Goal: Check status: Check status

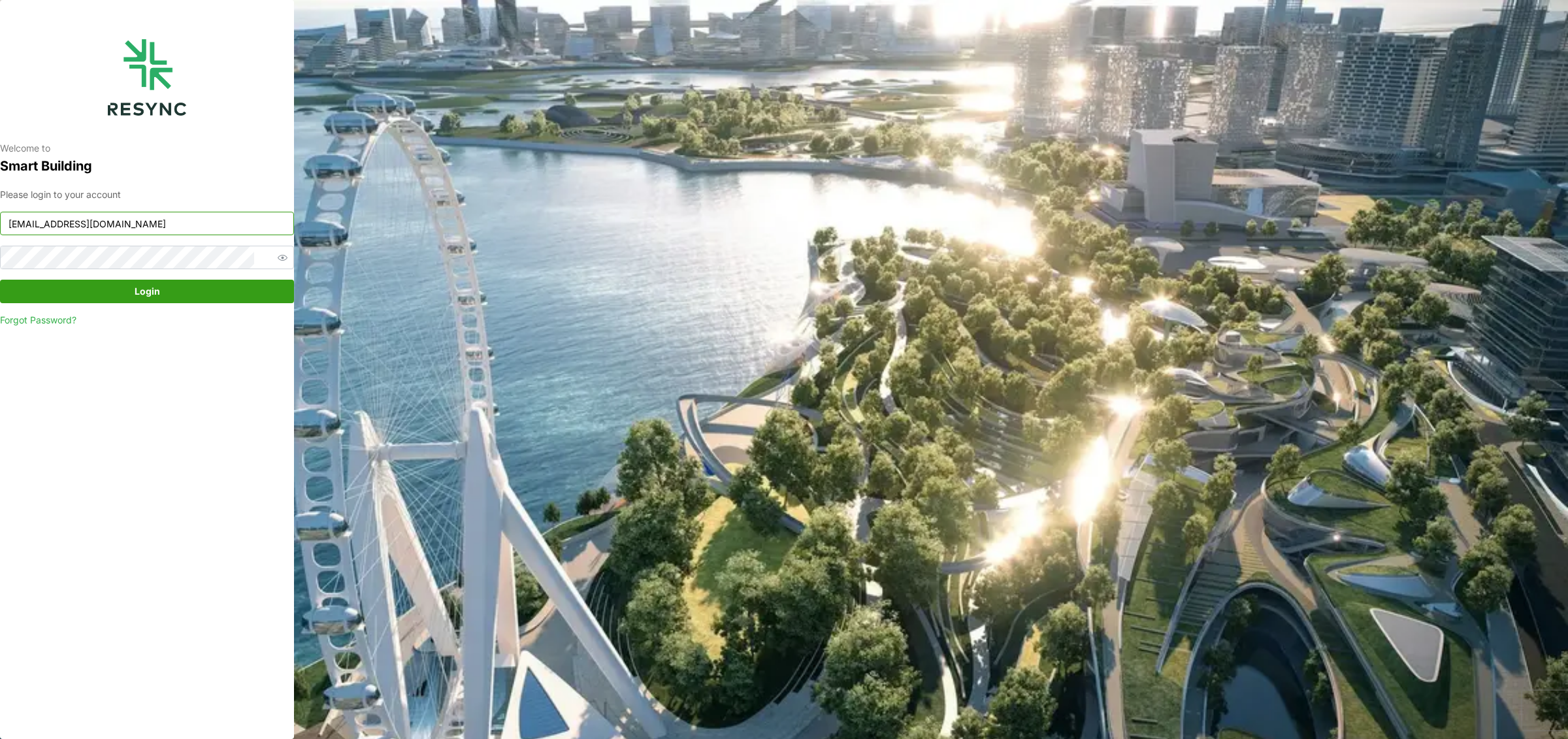
click at [140, 229] on input "[EMAIL_ADDRESS][DOMAIN_NAME]" at bounding box center [146, 223] width 294 height 23
type input "[EMAIL_ADDRESS][DOMAIN_NAME]"
click at [187, 299] on span "Login" at bounding box center [147, 291] width 270 height 22
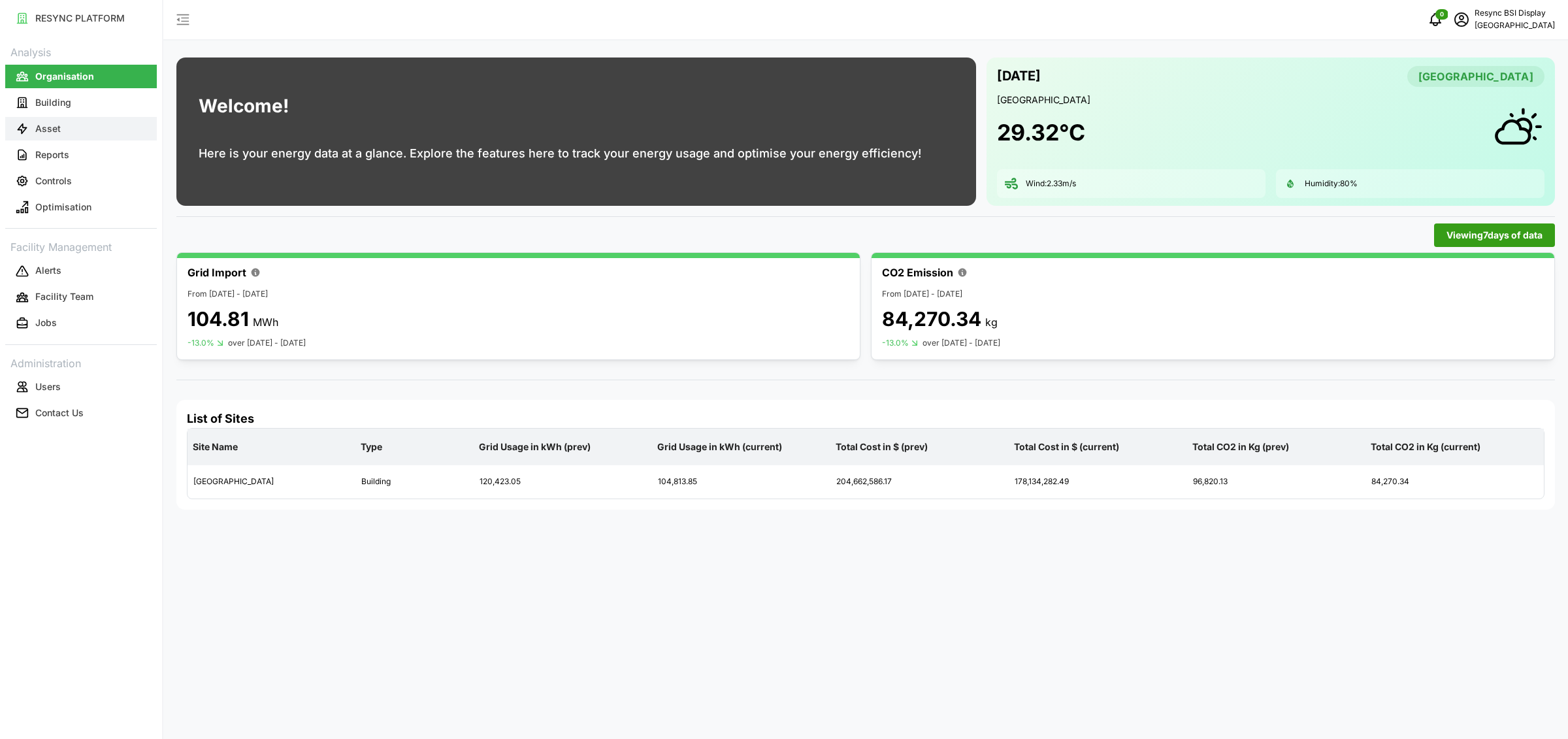
click at [76, 125] on button "Asset" at bounding box center [80, 128] width 151 height 23
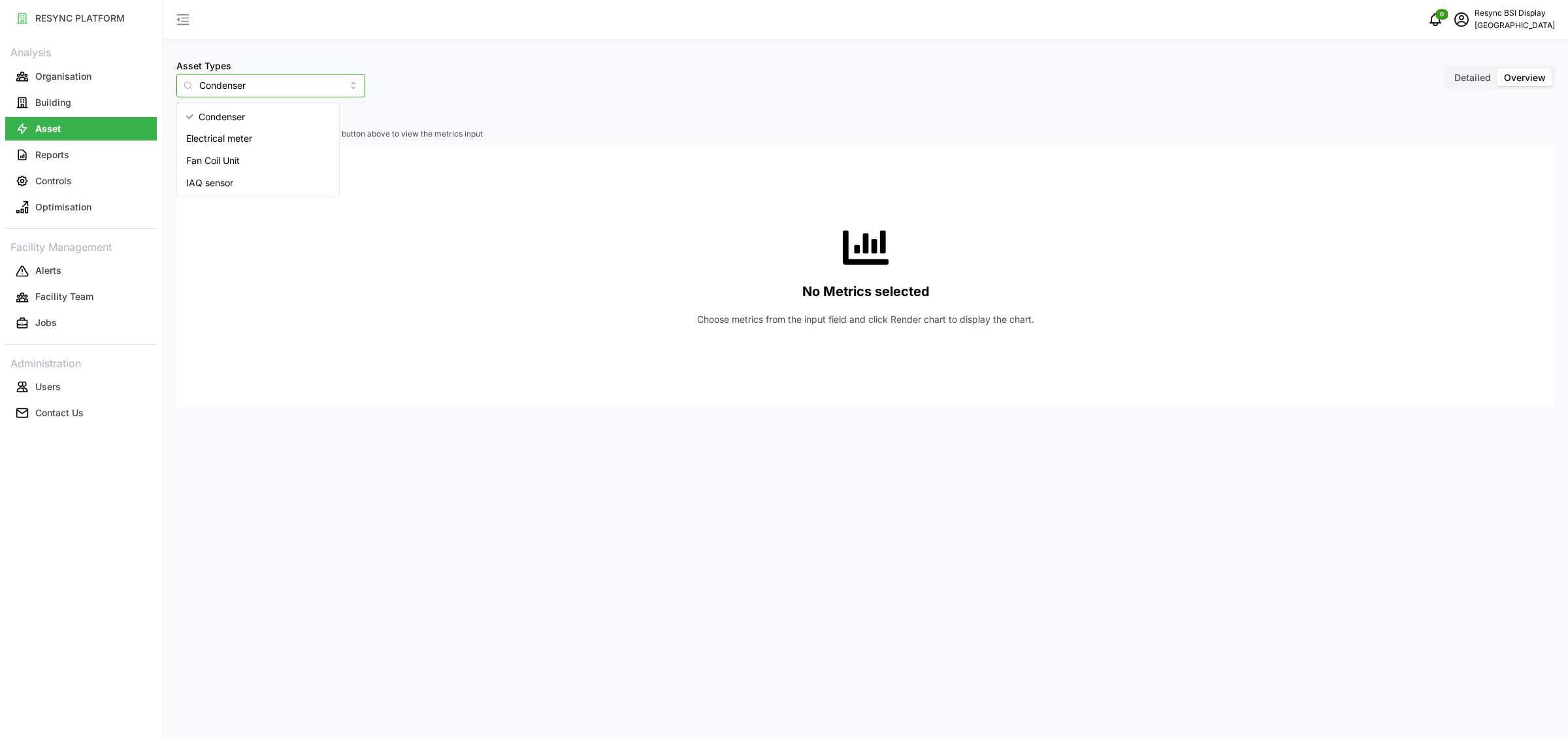
click at [276, 82] on input "Condenser" at bounding box center [270, 86] width 189 height 23
click at [244, 130] on div "Electrical meter" at bounding box center [258, 138] width 157 height 22
click at [245, 120] on button "Select Locations/Assets" at bounding box center [243, 115] width 133 height 23
click at [189, 171] on icon at bounding box center [193, 172] width 11 height 11
click at [207, 192] on icon at bounding box center [203, 191] width 11 height 11
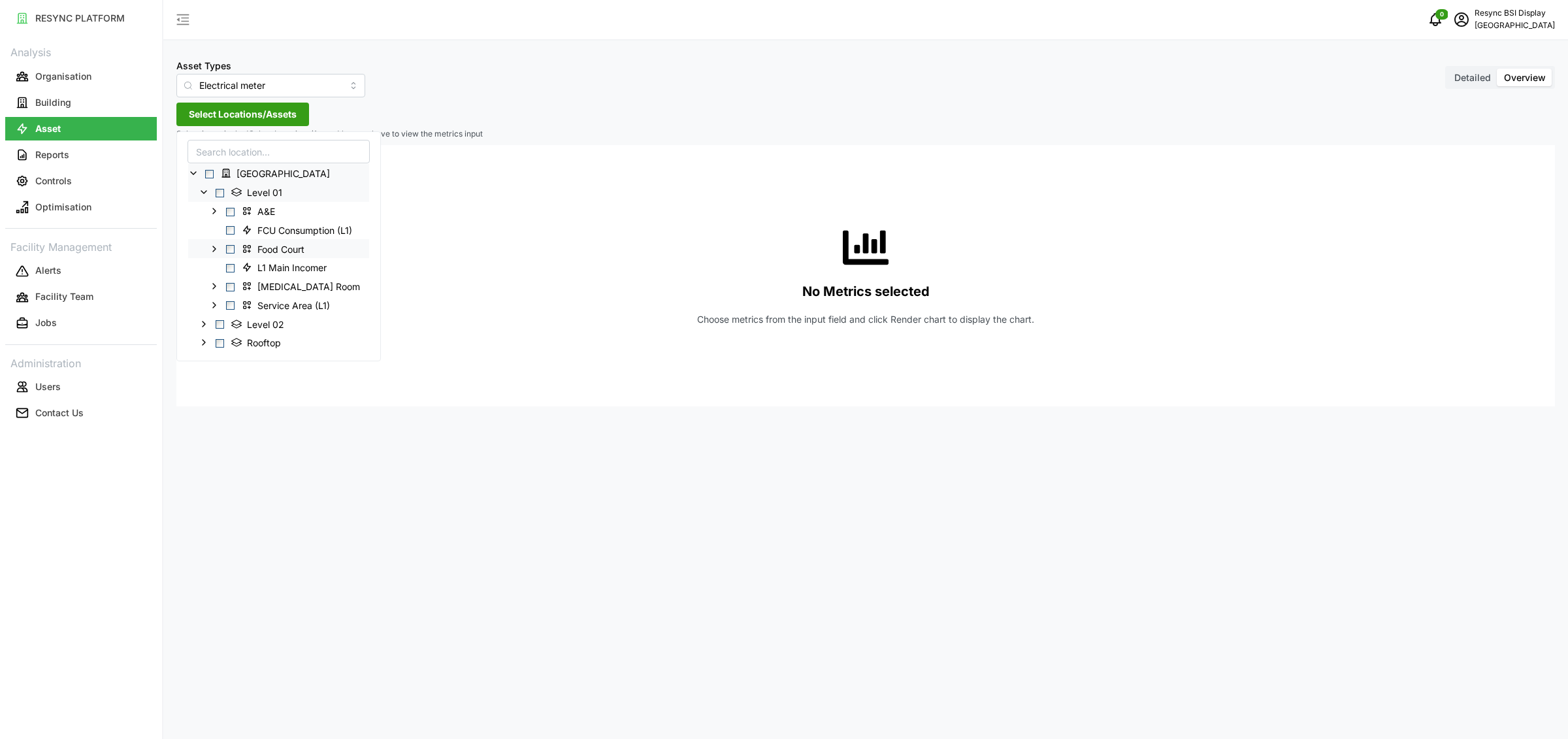
click at [215, 247] on polyline at bounding box center [214, 247] width 3 height 5
click at [233, 87] on input "Electrical meter" at bounding box center [270, 86] width 189 height 23
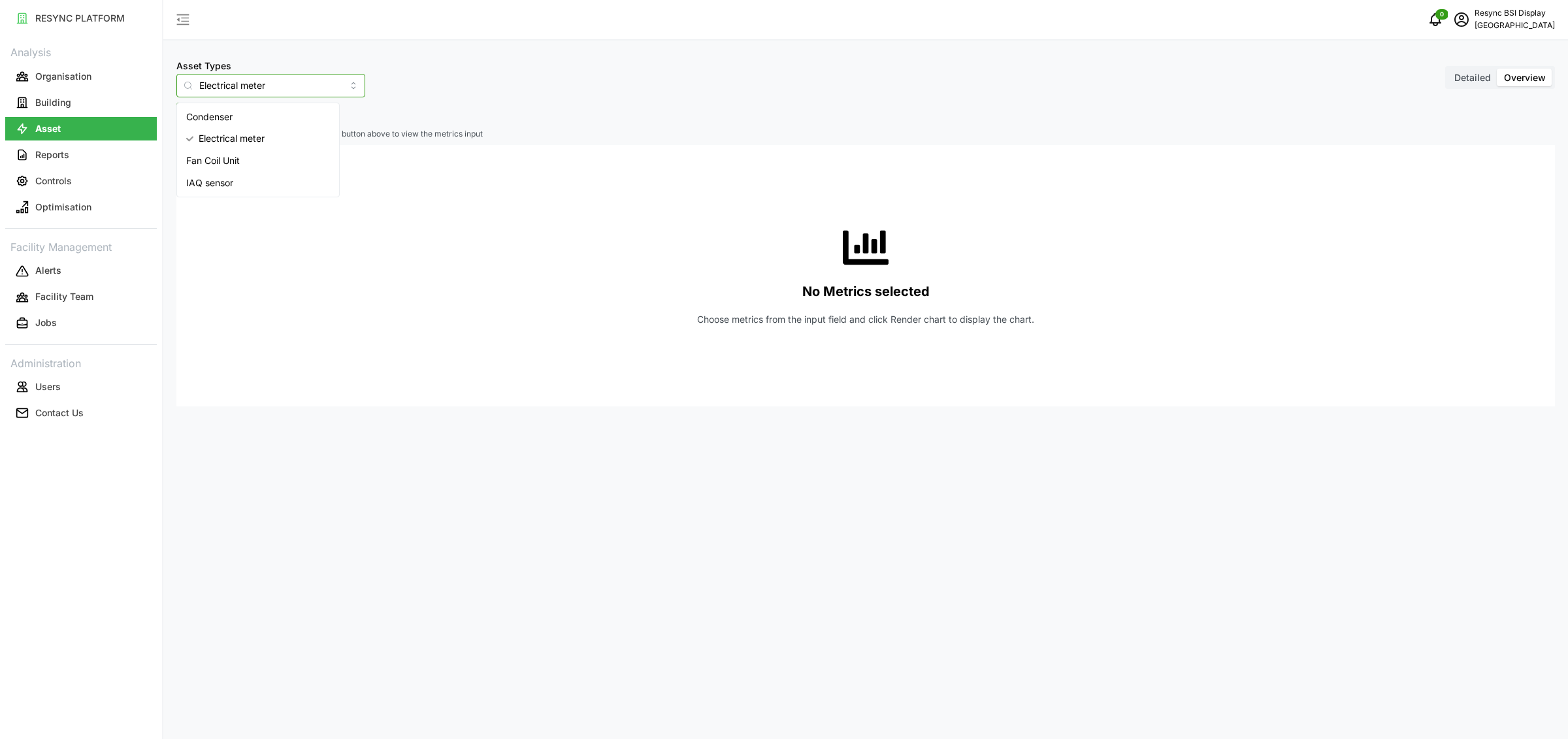
click at [232, 114] on span "Condenser" at bounding box center [209, 116] width 46 height 14
type input "Condenser"
click at [233, 117] on span "Select Locations/Assets" at bounding box center [243, 114] width 108 height 22
click at [196, 172] on icon at bounding box center [193, 172] width 11 height 11
click at [206, 194] on icon at bounding box center [203, 191] width 11 height 11
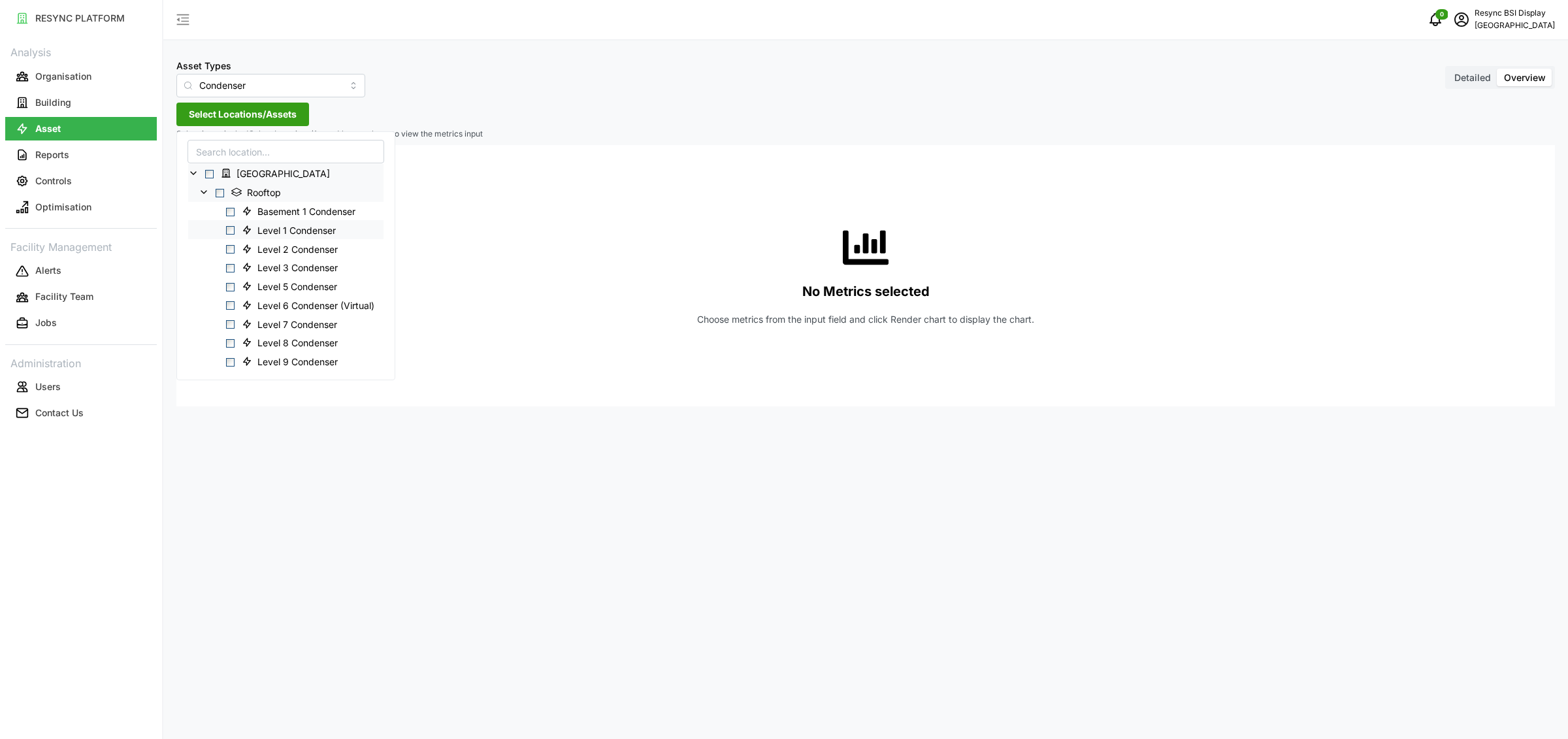
click at [230, 232] on span "Select Level 1 Condenser" at bounding box center [230, 230] width 9 height 9
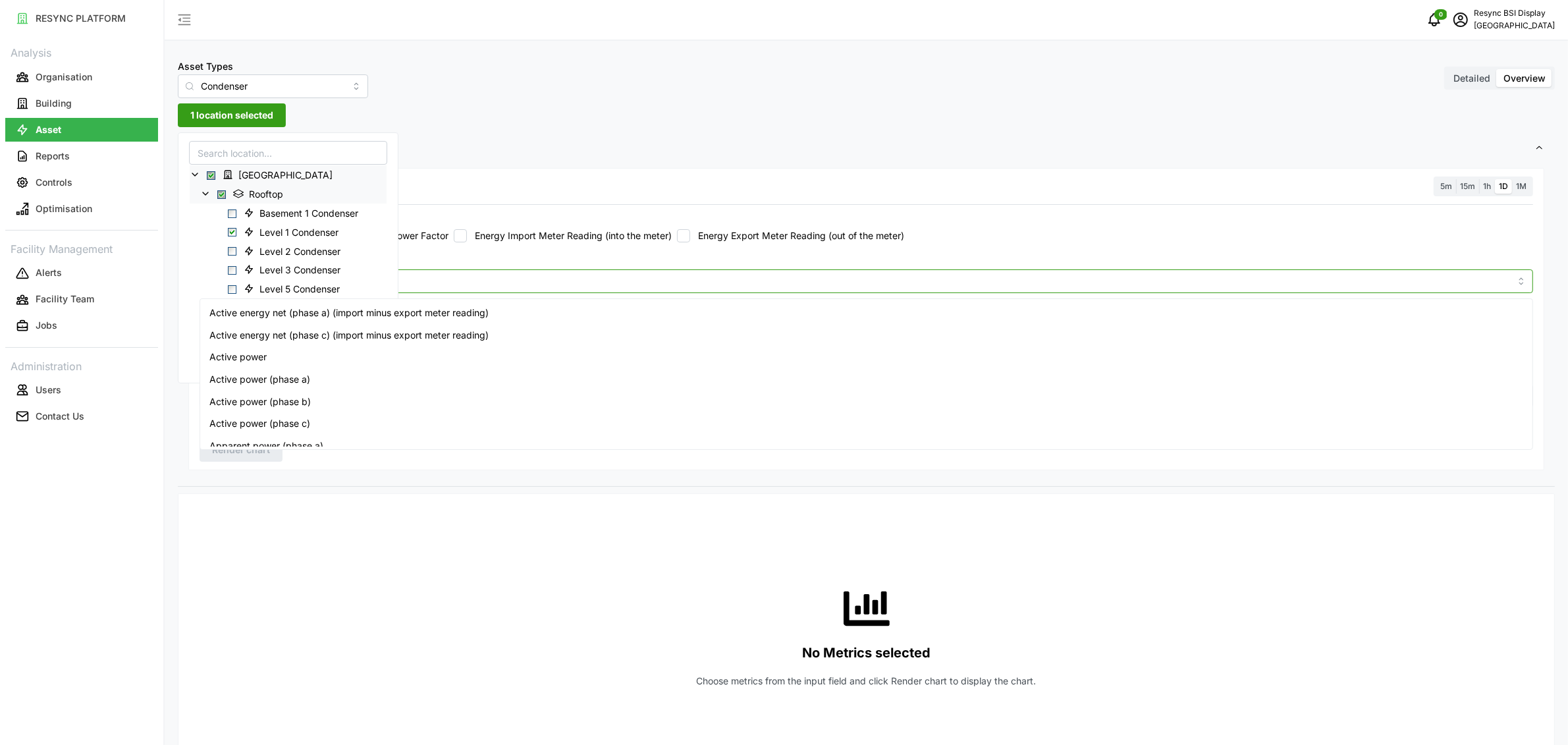
click at [602, 278] on input "Metric" at bounding box center [866, 280] width 1288 height 15
type input "energy usa"
click at [286, 372] on div "Energy usage" at bounding box center [866, 378] width 1326 height 22
checkbox input "true"
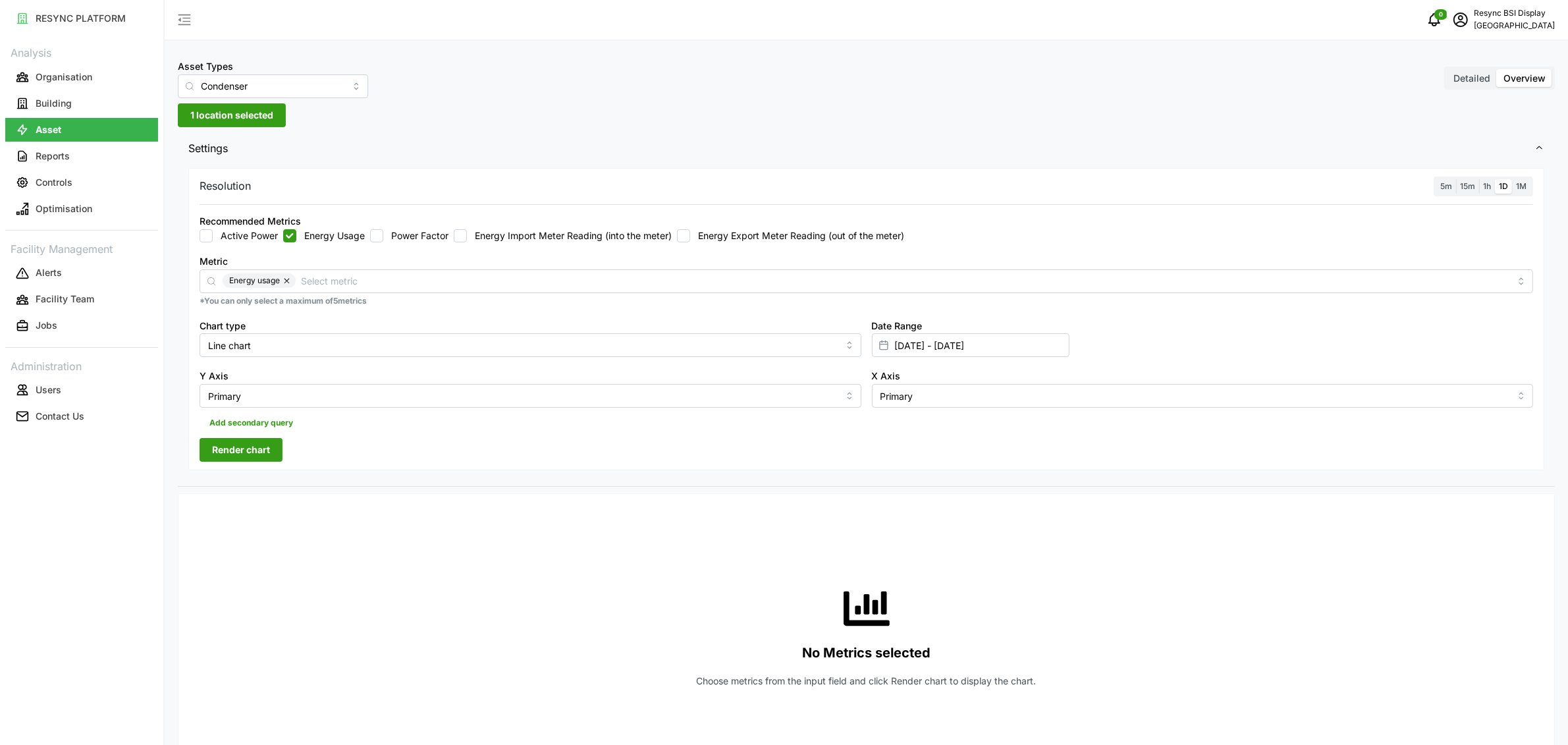
click at [276, 455] on button "Render chart" at bounding box center [242, 449] width 83 height 23
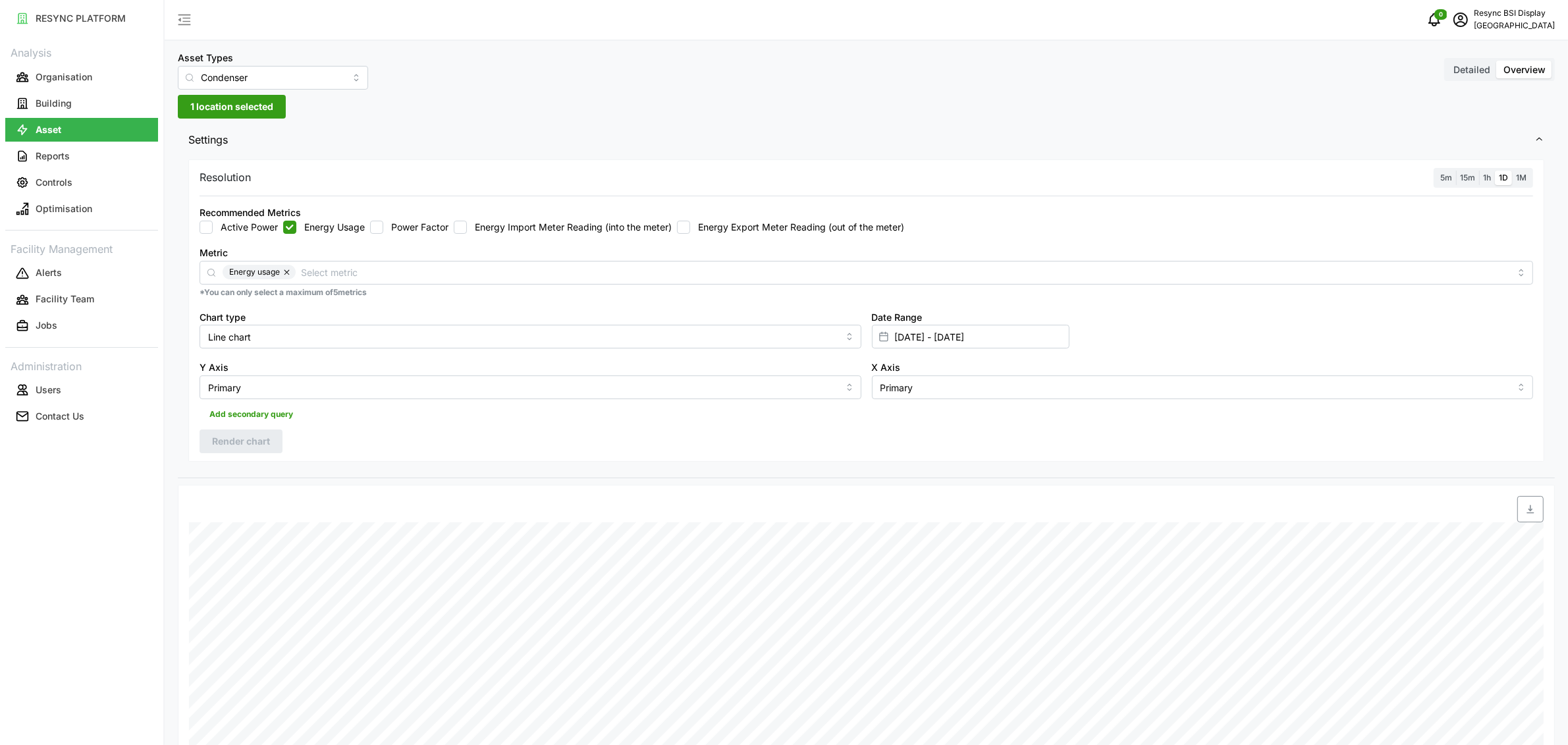
click at [1485, 178] on span "1h" at bounding box center [1486, 178] width 8 height 10
click at [1479, 171] on input "1h" at bounding box center [1479, 171] width 0 height 0
click at [258, 227] on label "Active Power" at bounding box center [245, 227] width 65 height 14
click at [212, 227] on input "Active Power" at bounding box center [207, 227] width 14 height 14
checkbox input "true"
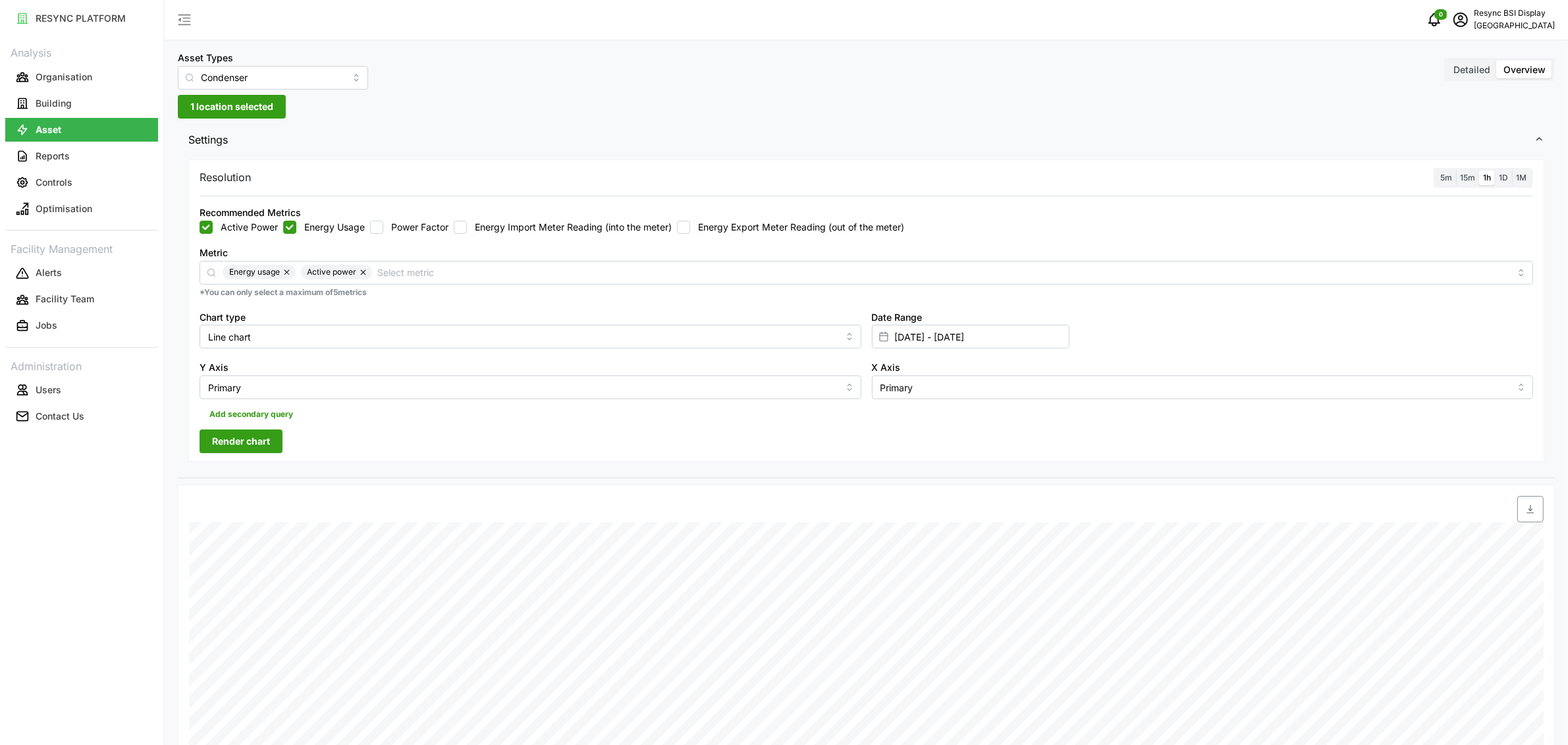
click at [243, 441] on span "Render chart" at bounding box center [242, 440] width 58 height 22
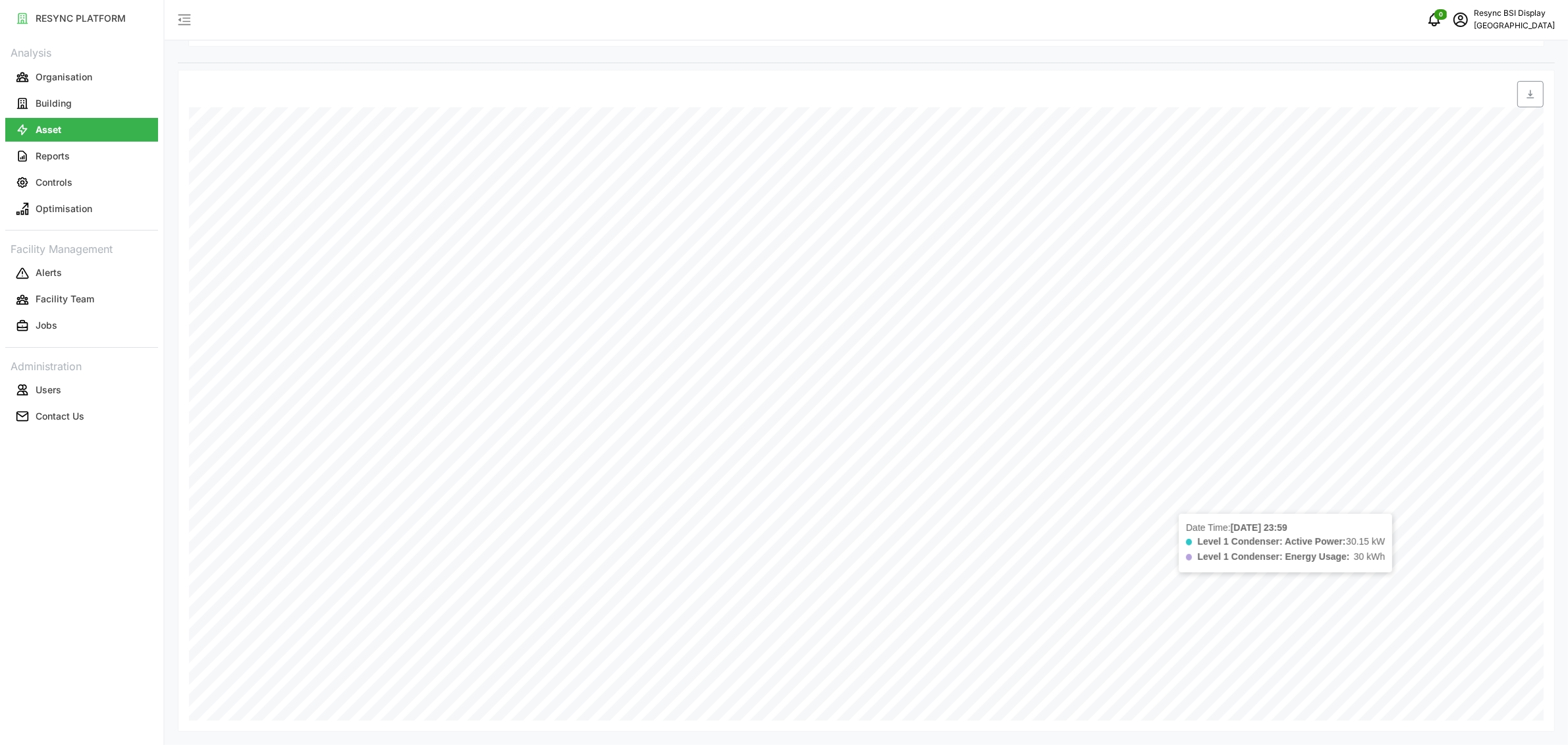
scroll to position [81, 0]
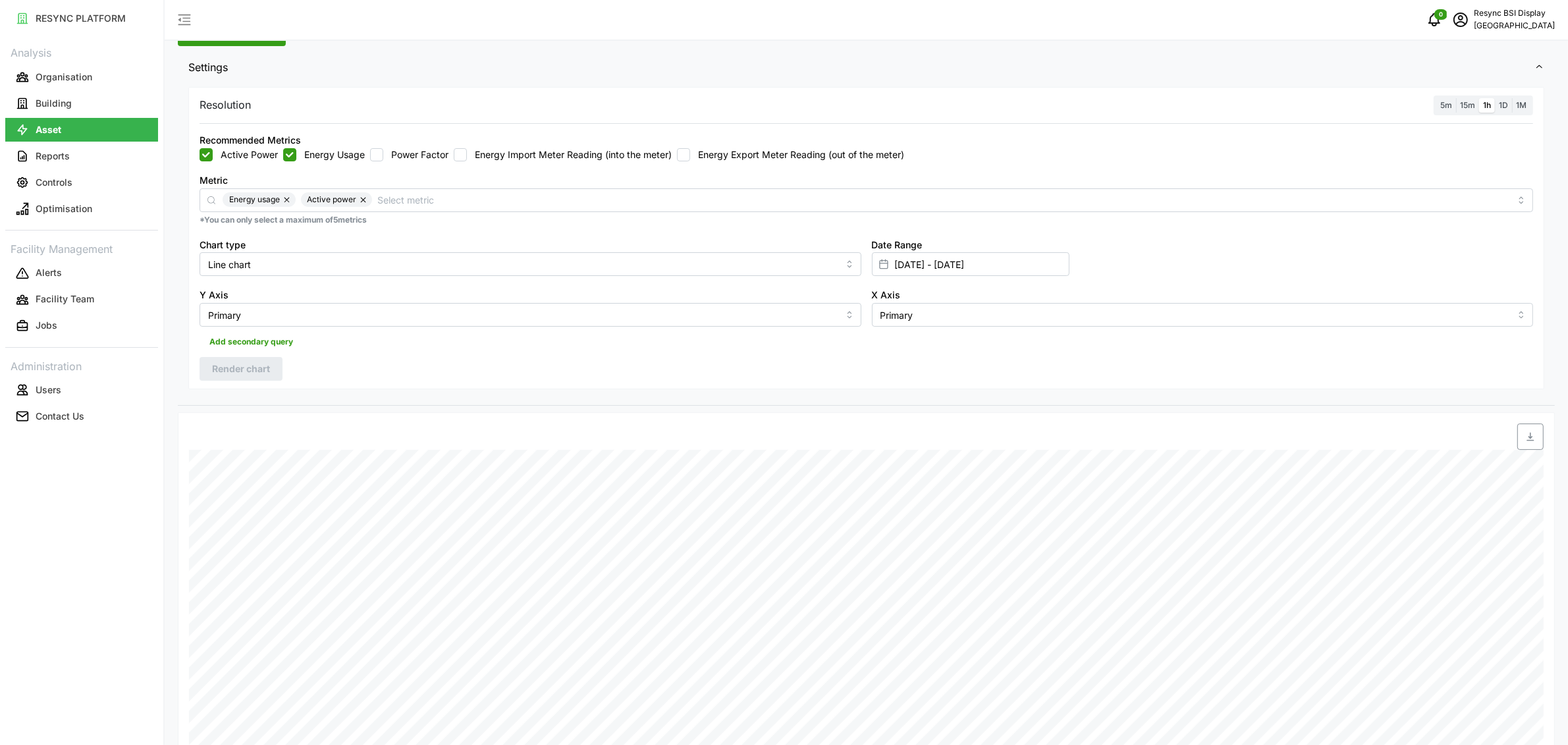
click at [924, 243] on div "Date Range 19 Sep 2025 - 22 Sep 2025" at bounding box center [971, 256] width 198 height 40
click at [919, 259] on input "19 Sep 2025 - 22 Sep 2025" at bounding box center [971, 264] width 198 height 23
click at [894, 466] on button "22" at bounding box center [900, 470] width 23 height 23
type input "22 Sep 2025 - 22 Sep 2025"
type input "22 Sep 2025"
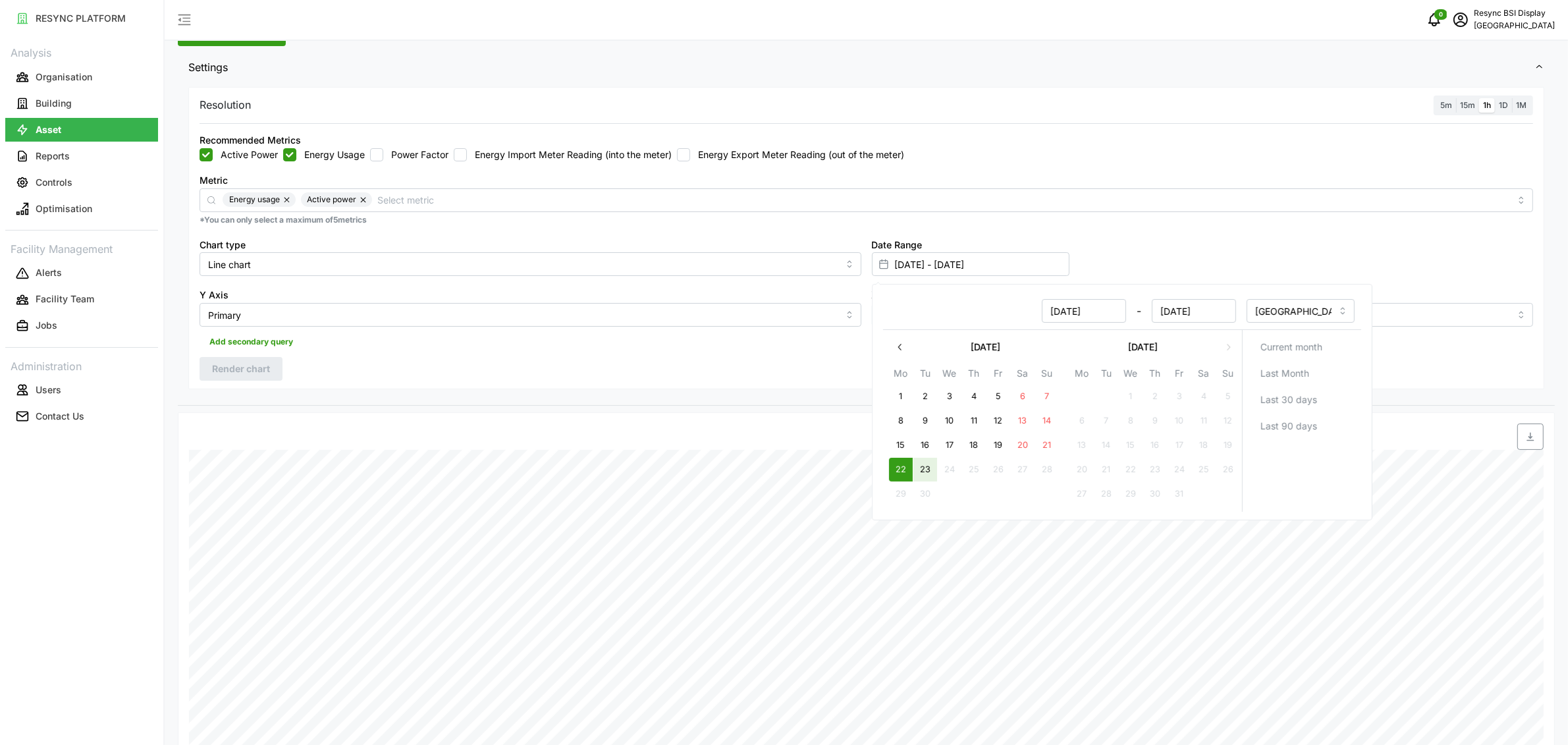
click at [933, 469] on button "23" at bounding box center [925, 470] width 23 height 23
type input "22 Sep 2025 - 23 Sep 2025"
type input "23 Sep 2025"
click at [335, 369] on div "Resolution 5m 15m 1h 1D 1M Recommended Metrics Active Power Energy Usage Power …" at bounding box center [866, 239] width 1356 height 303
click at [272, 372] on button "Render chart" at bounding box center [242, 369] width 83 height 23
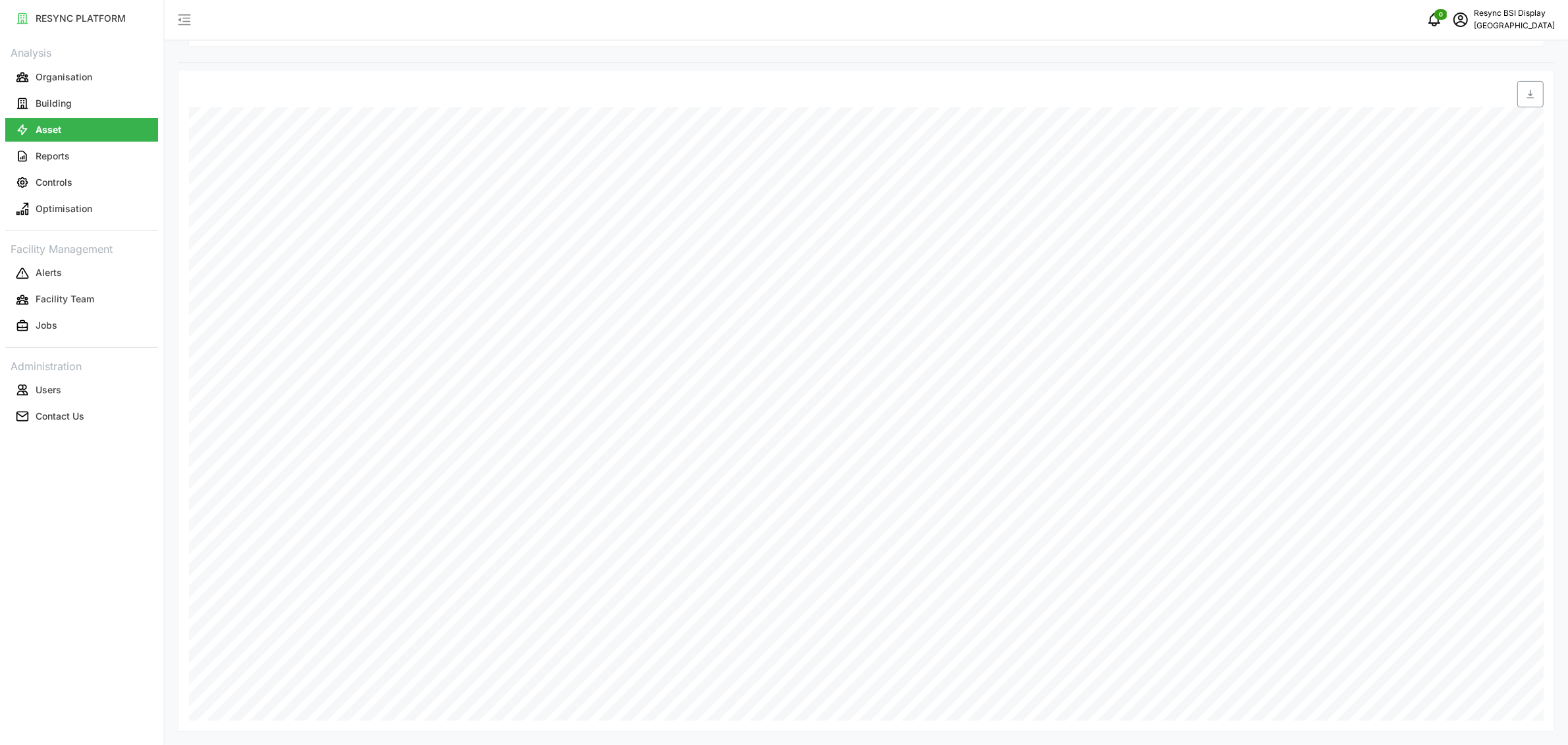
scroll to position [71, 0]
